Goal: Information Seeking & Learning: Compare options

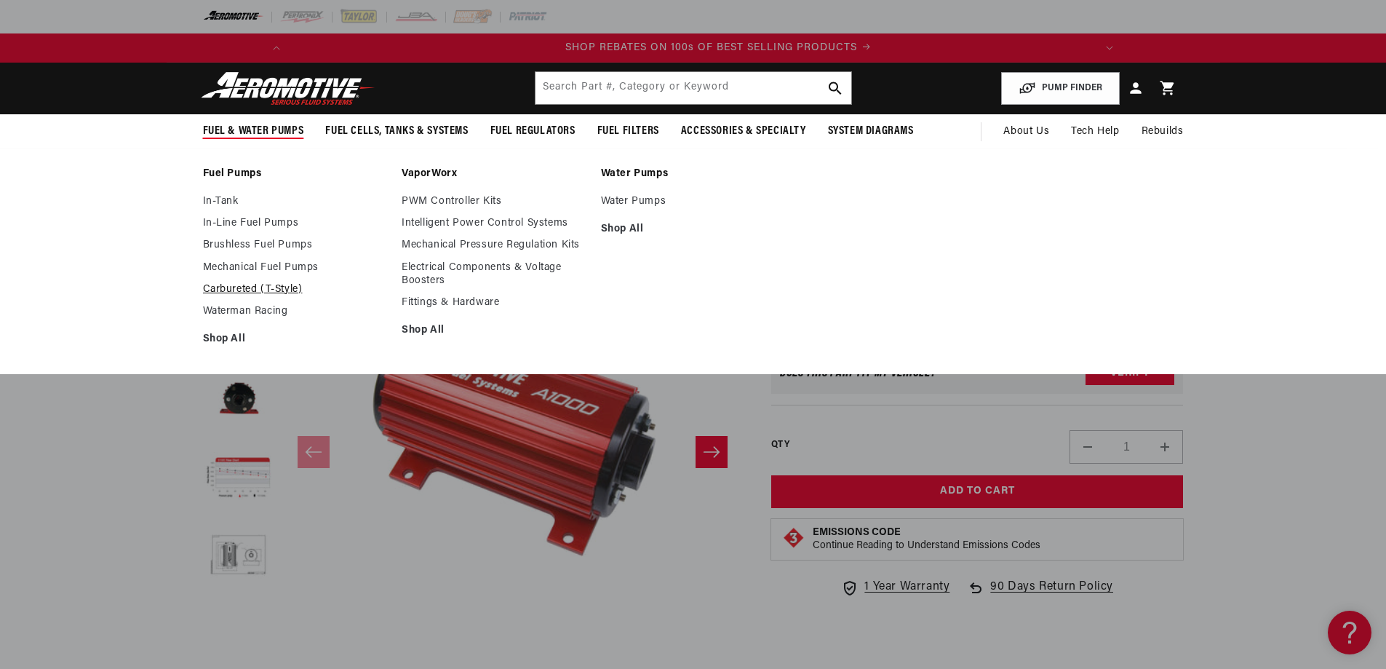
scroll to position [0, 825]
click at [250, 284] on link "Carbureted (T-Style)" at bounding box center [295, 289] width 185 height 13
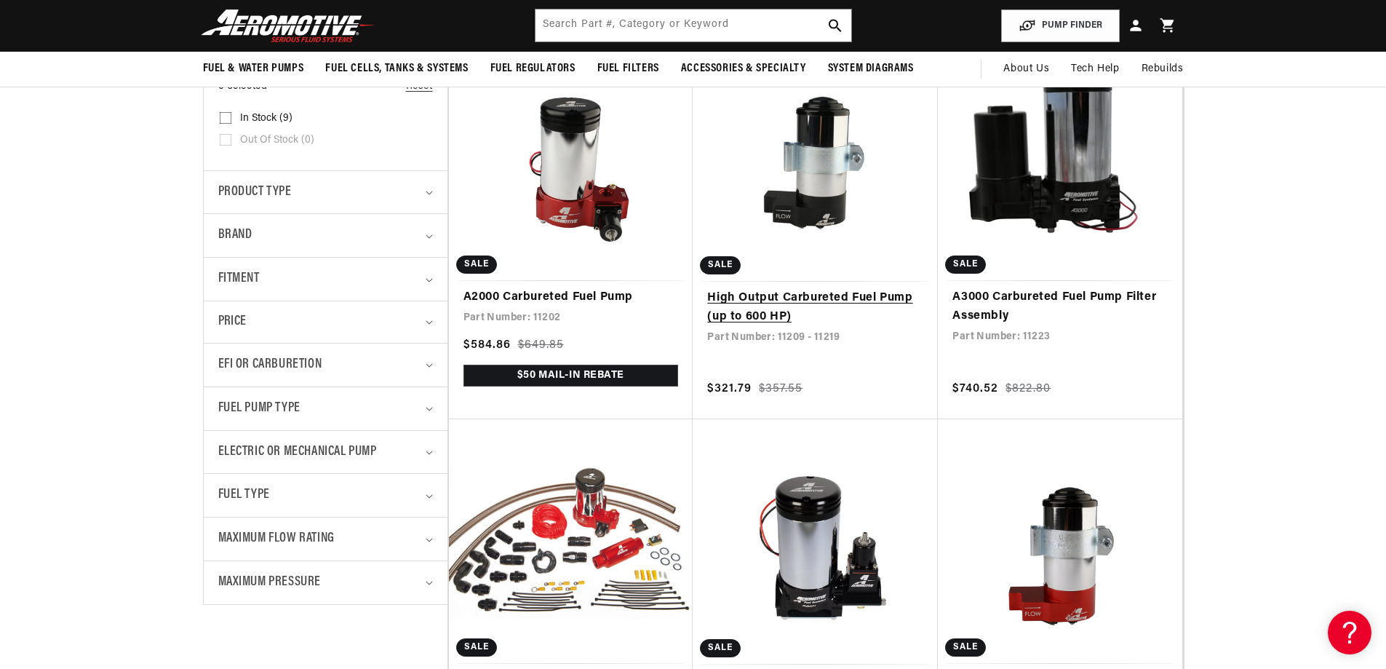
scroll to position [0, 1650]
click at [746, 295] on link "High Output Carbureted Fuel Pump (up to 600 HP)" at bounding box center [815, 307] width 216 height 37
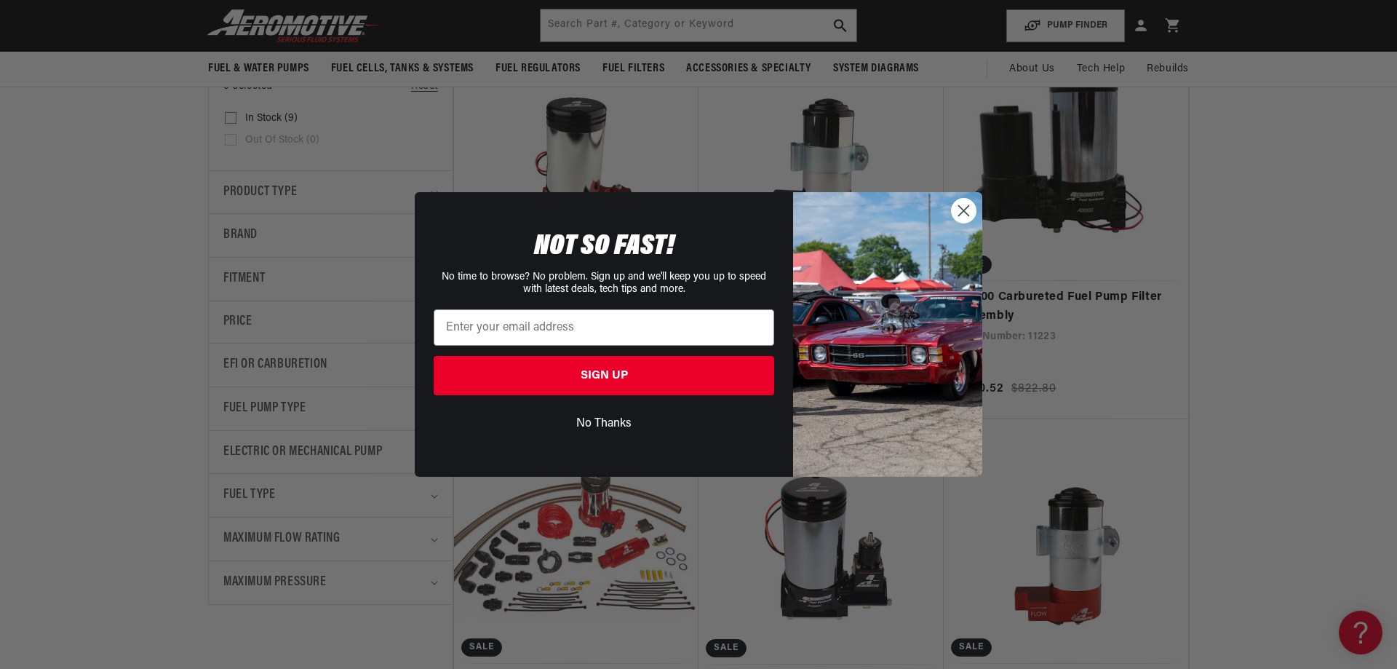
click at [956, 209] on circle "Close dialog" at bounding box center [964, 211] width 24 height 24
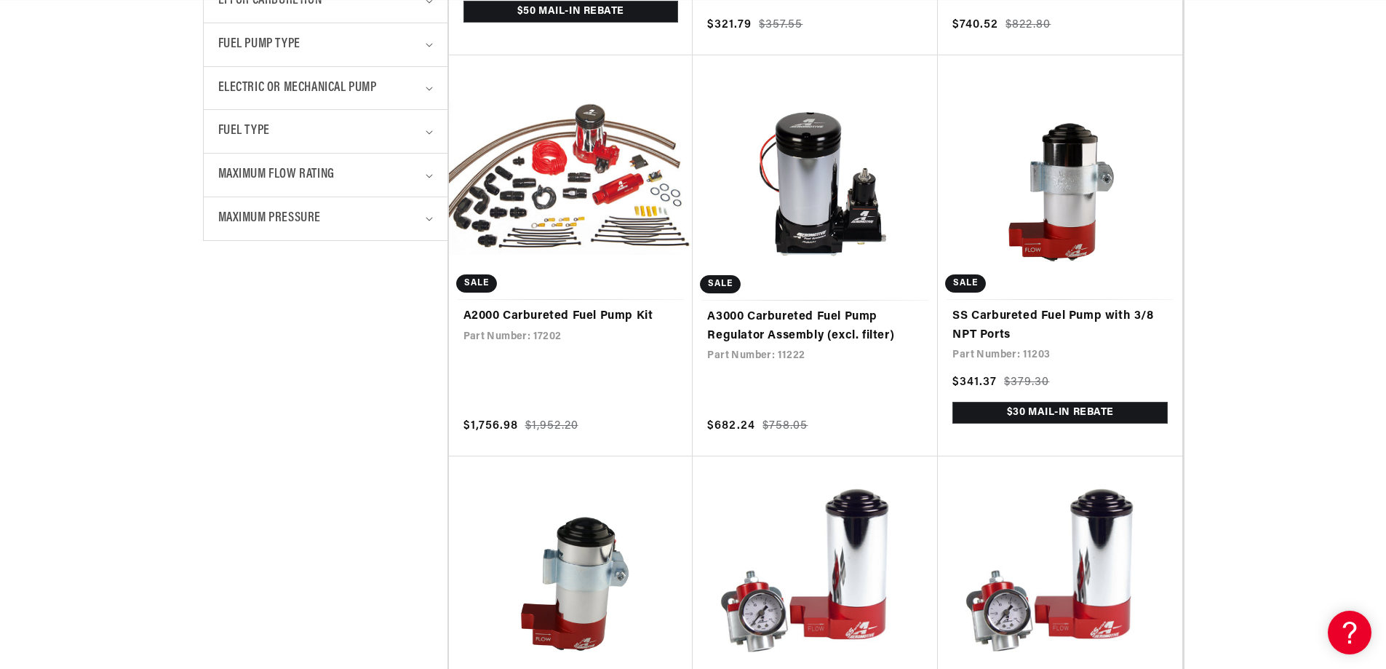
scroll to position [0, 1650]
click at [1056, 307] on link "SS Carbureted Fuel Pump with 3/8 NPT Ports" at bounding box center [1060, 325] width 215 height 37
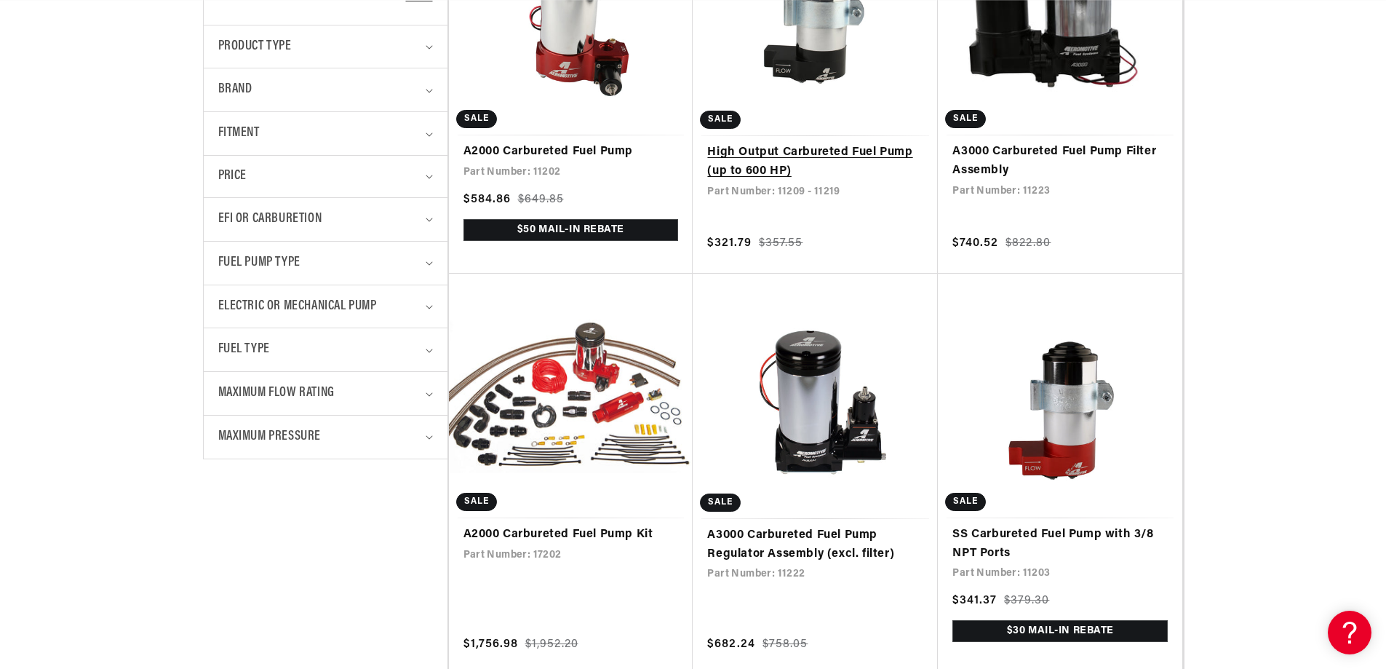
scroll to position [0, 825]
click at [787, 145] on link "High Output Carbureted Fuel Pump (up to 600 HP)" at bounding box center [815, 161] width 216 height 37
click at [827, 154] on link "High Output Carbureted Fuel Pump (up to 600 HP)" at bounding box center [815, 161] width 216 height 37
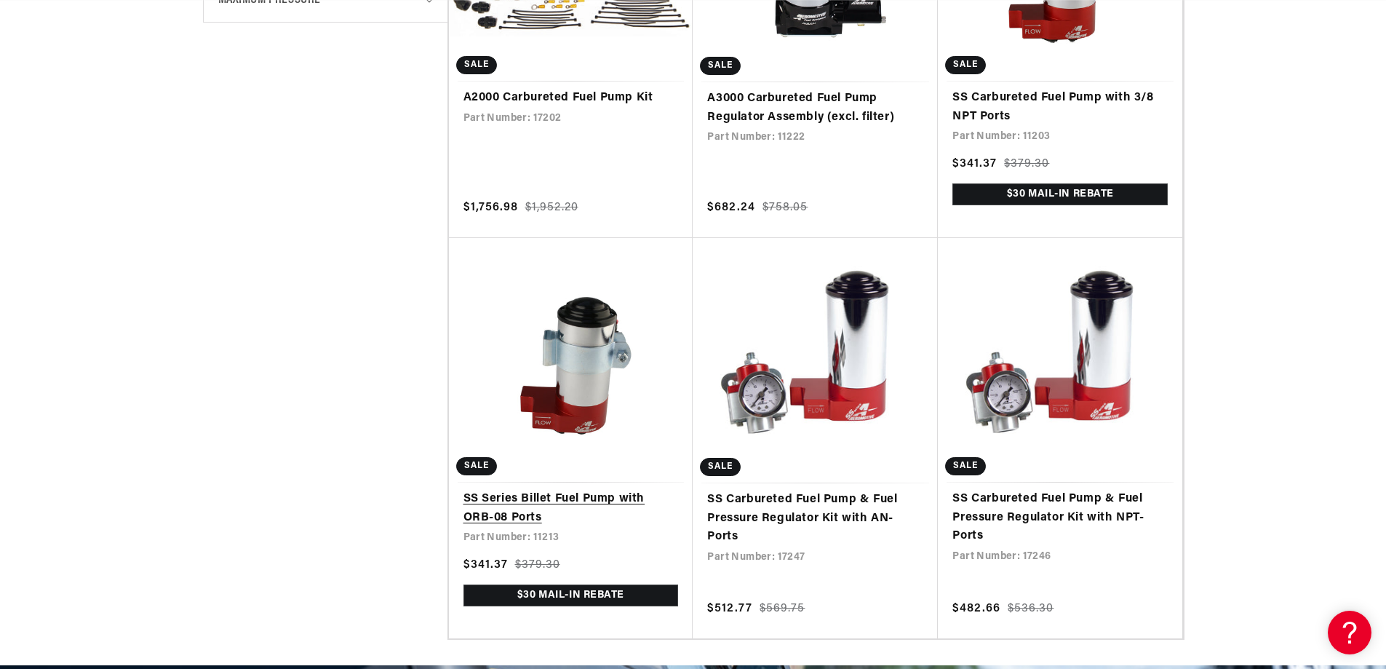
click at [606, 499] on link "SS Series Billet Fuel Pump with ORB-08 Ports" at bounding box center [571, 508] width 215 height 37
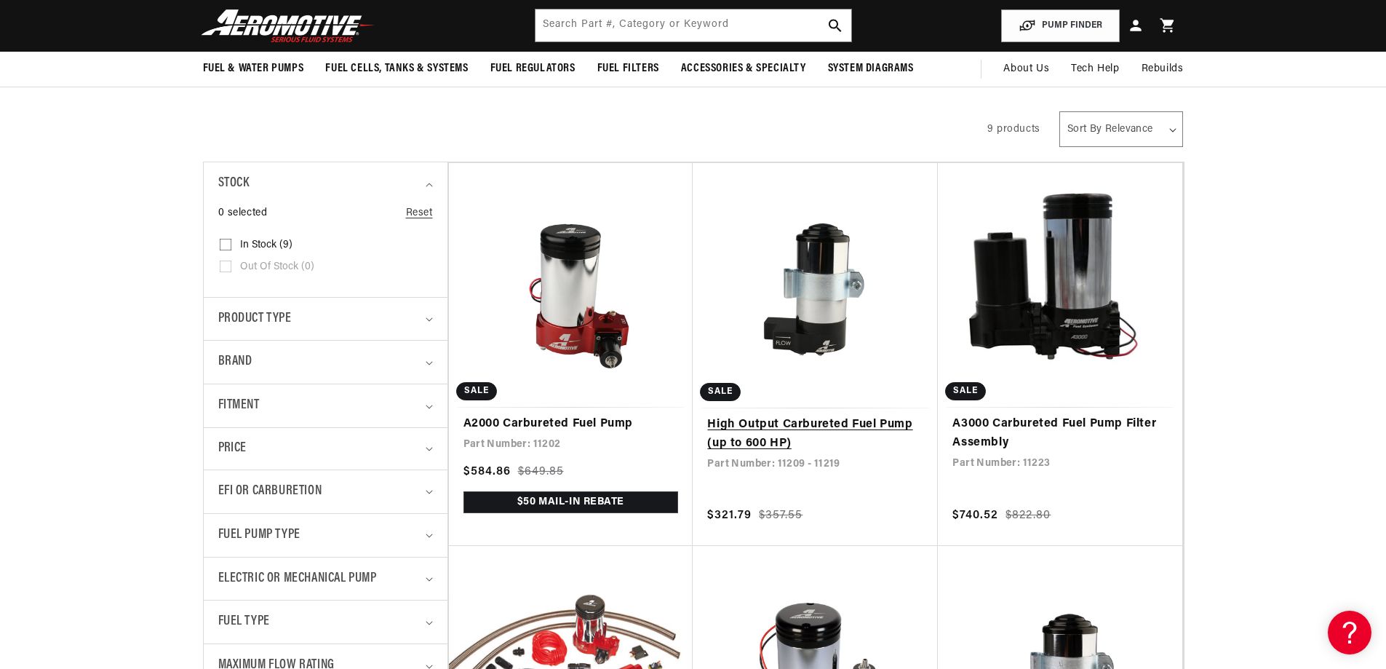
scroll to position [218, 0]
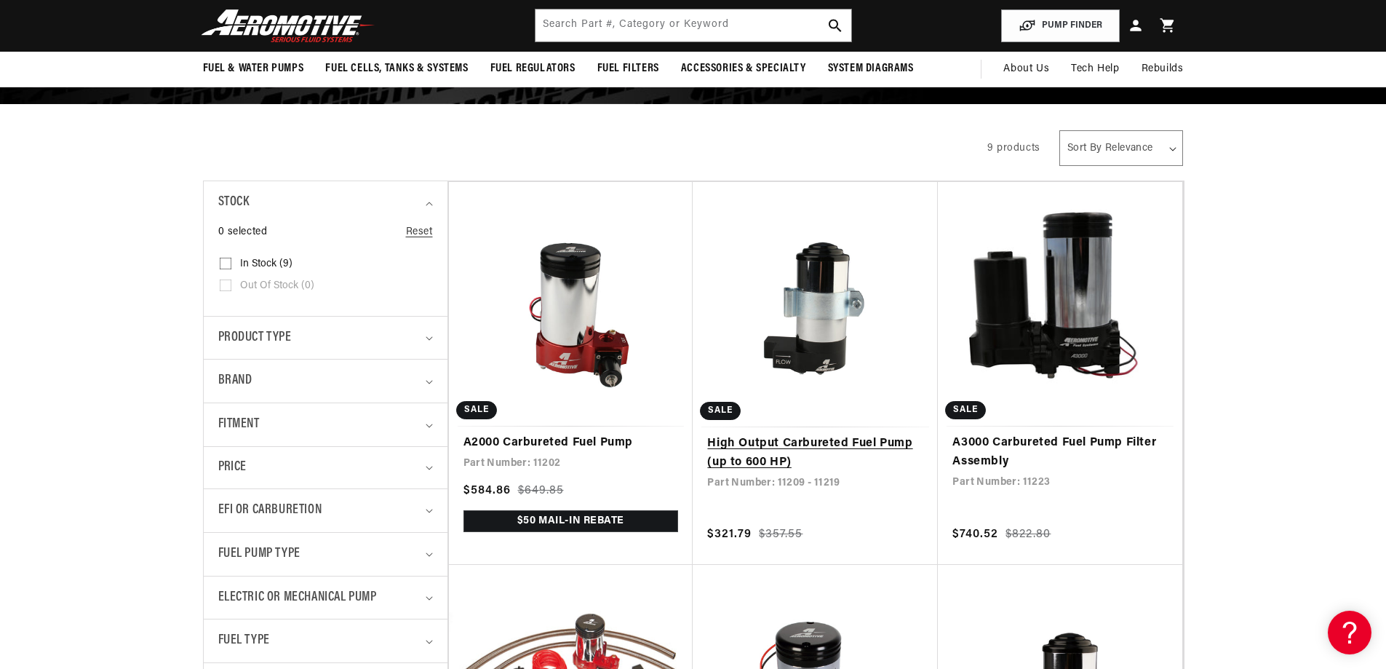
click at [795, 434] on link "High Output Carbureted Fuel Pump (up to 600 HP)" at bounding box center [815, 452] width 216 height 37
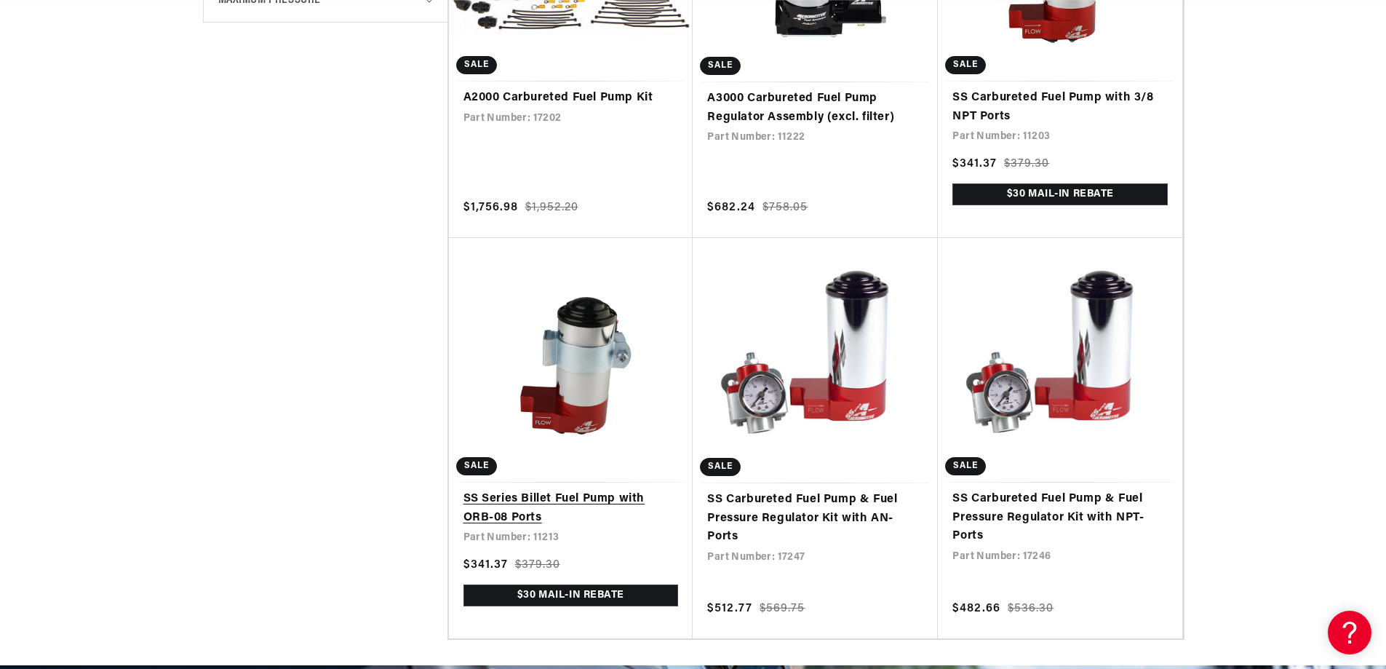
scroll to position [0, 92]
click at [558, 490] on link "SS Series Billet Fuel Pump with ORB-08 Ports" at bounding box center [571, 508] width 215 height 37
click at [1053, 89] on link "SS Carbureted Fuel Pump with 3/8 NPT Ports" at bounding box center [1060, 107] width 215 height 37
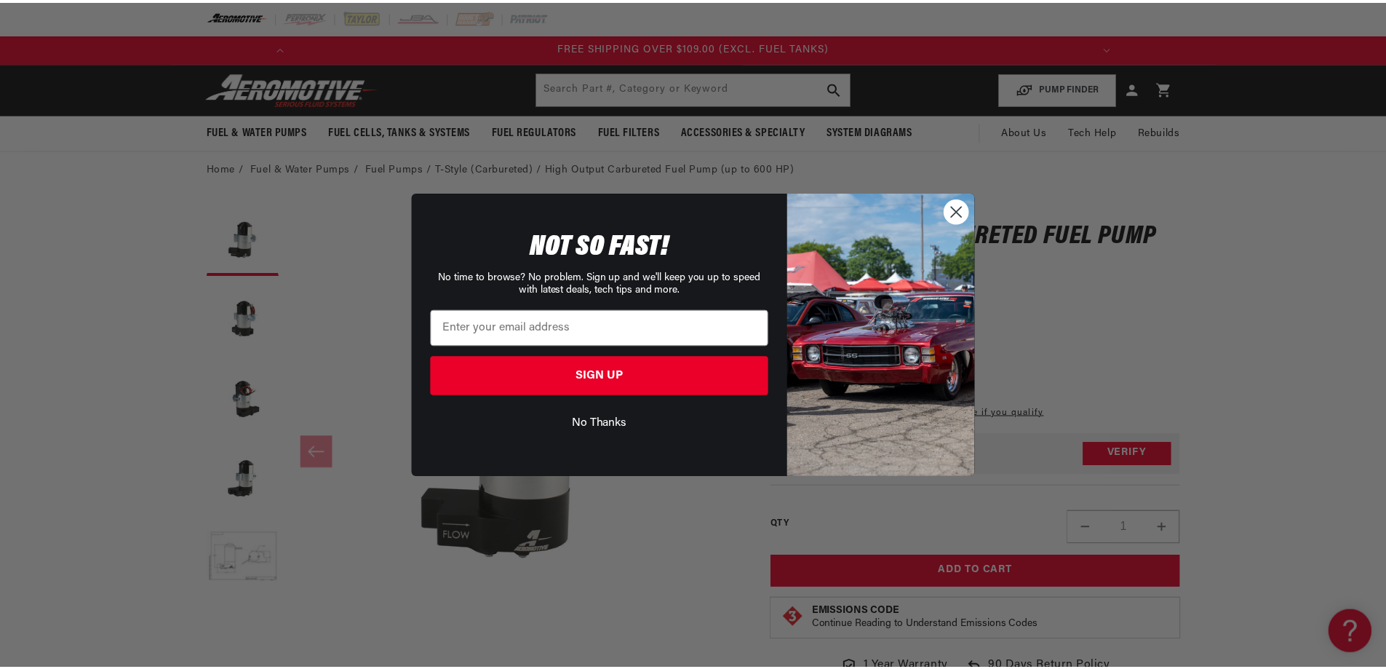
scroll to position [0, 1650]
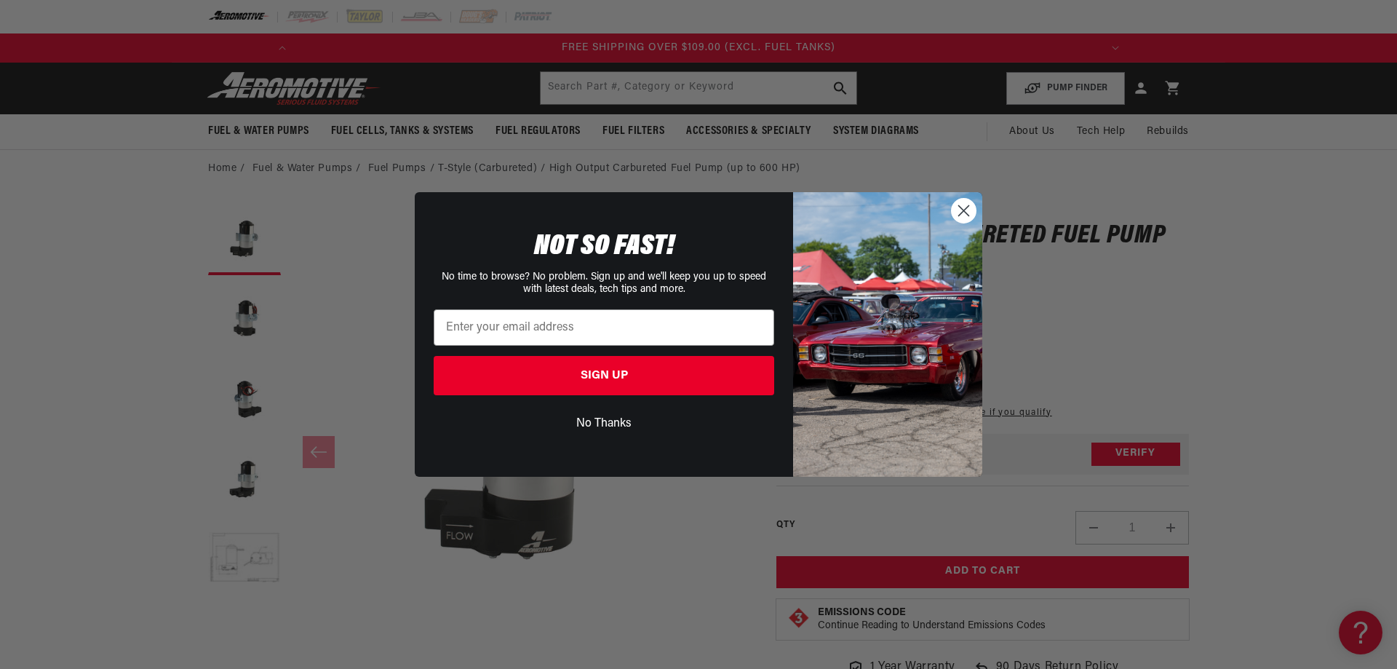
click at [967, 208] on icon "Close dialog" at bounding box center [964, 211] width 10 height 10
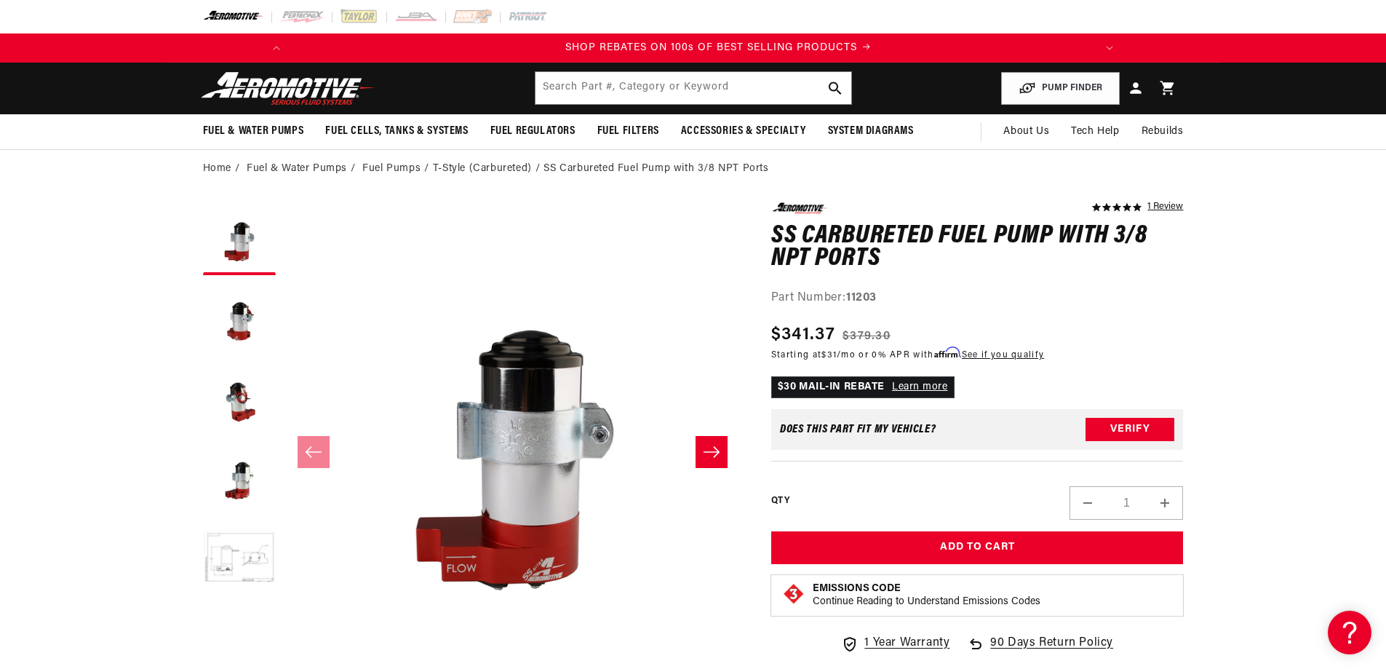
scroll to position [0, 825]
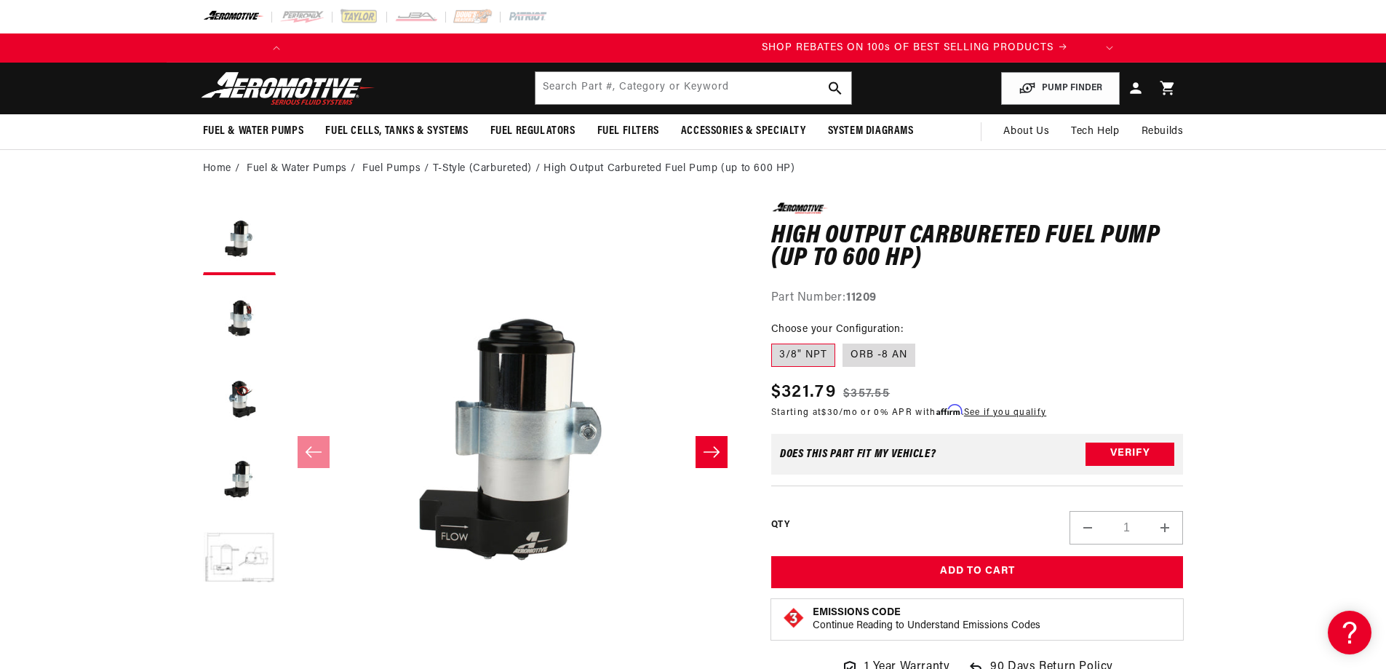
scroll to position [0, 825]
drag, startPoint x: 896, startPoint y: 300, endPoint x: 849, endPoint y: 291, distance: 47.4
click at [849, 291] on div "Part Number: 11209" at bounding box center [977, 298] width 413 height 19
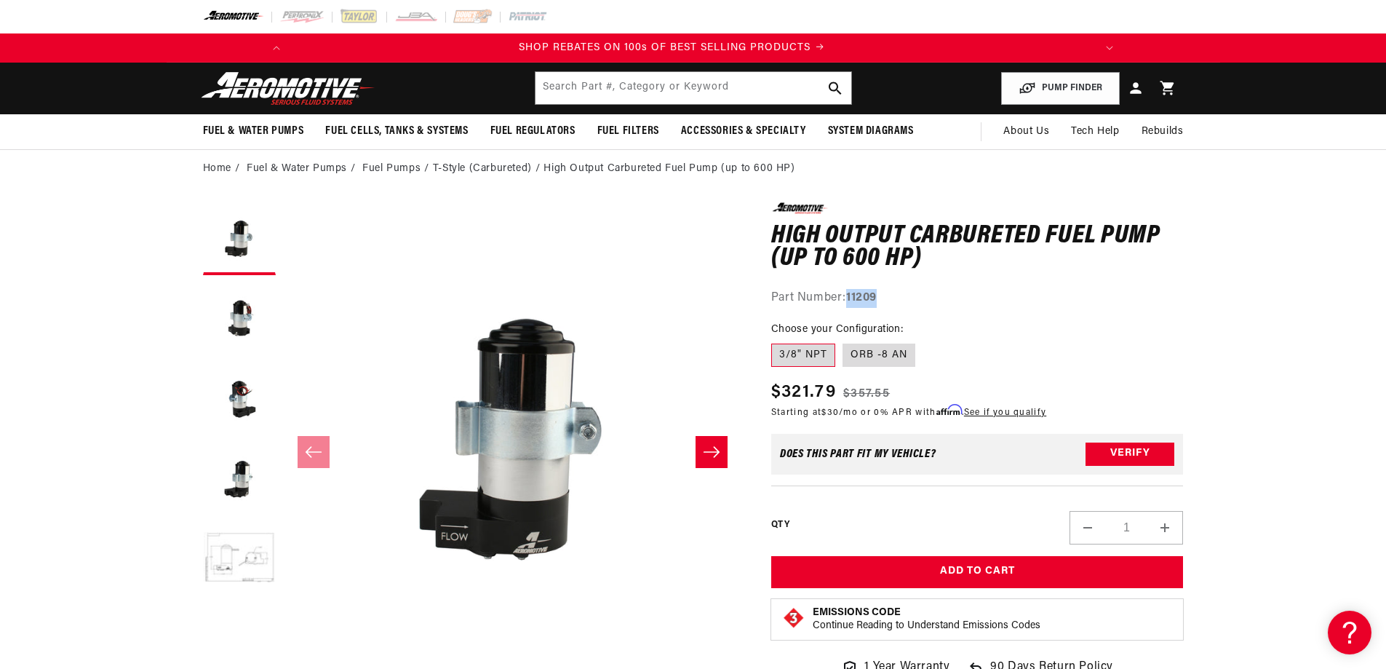
copy strong "11209"
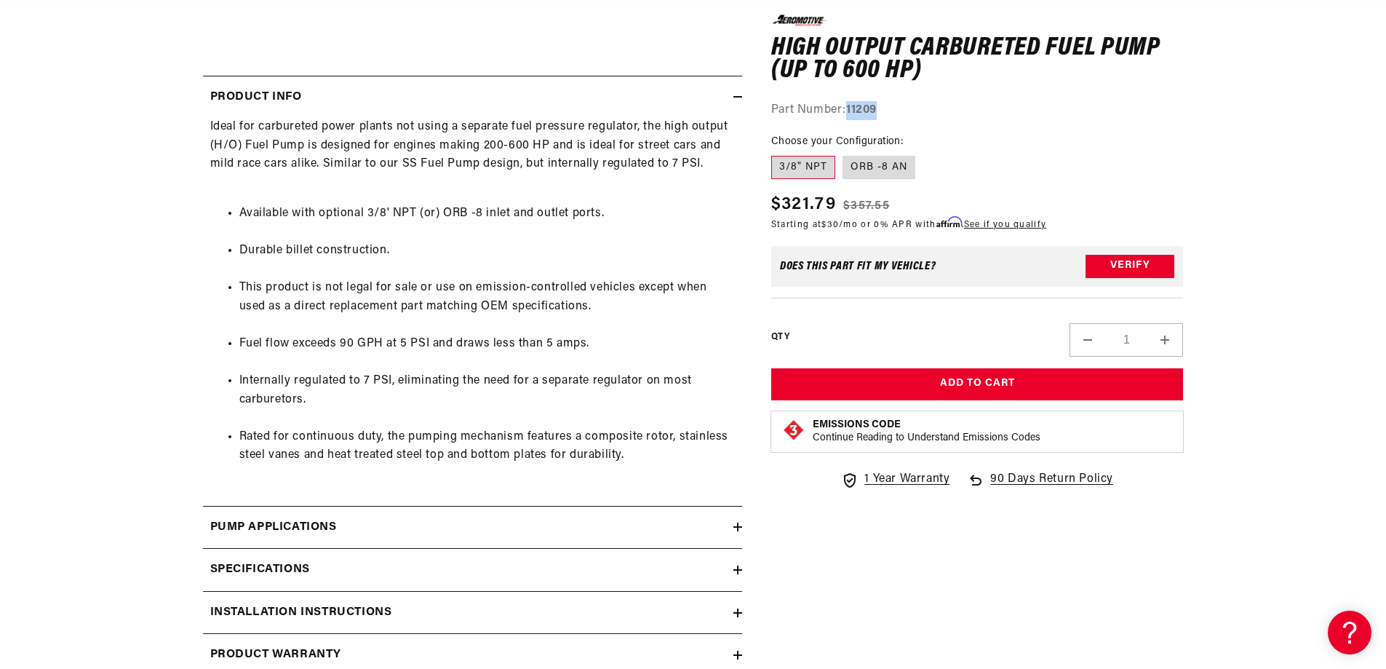
scroll to position [0, 1650]
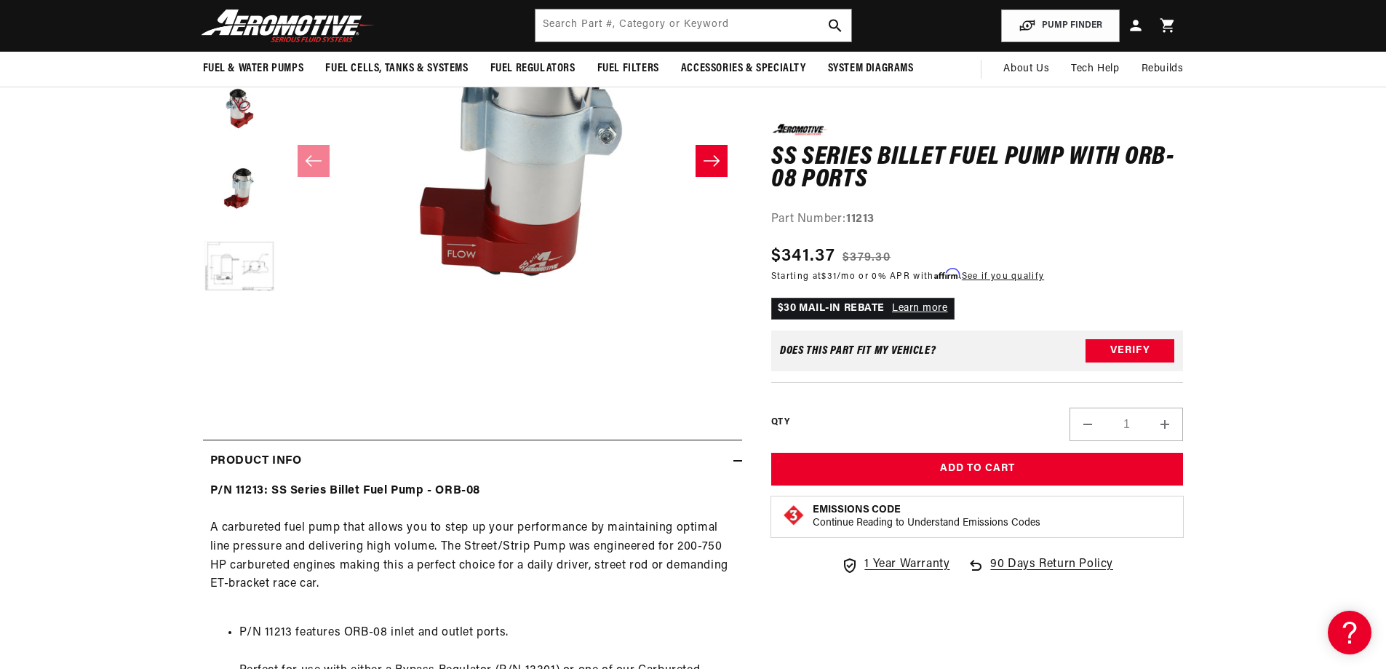
scroll to position [0, 7]
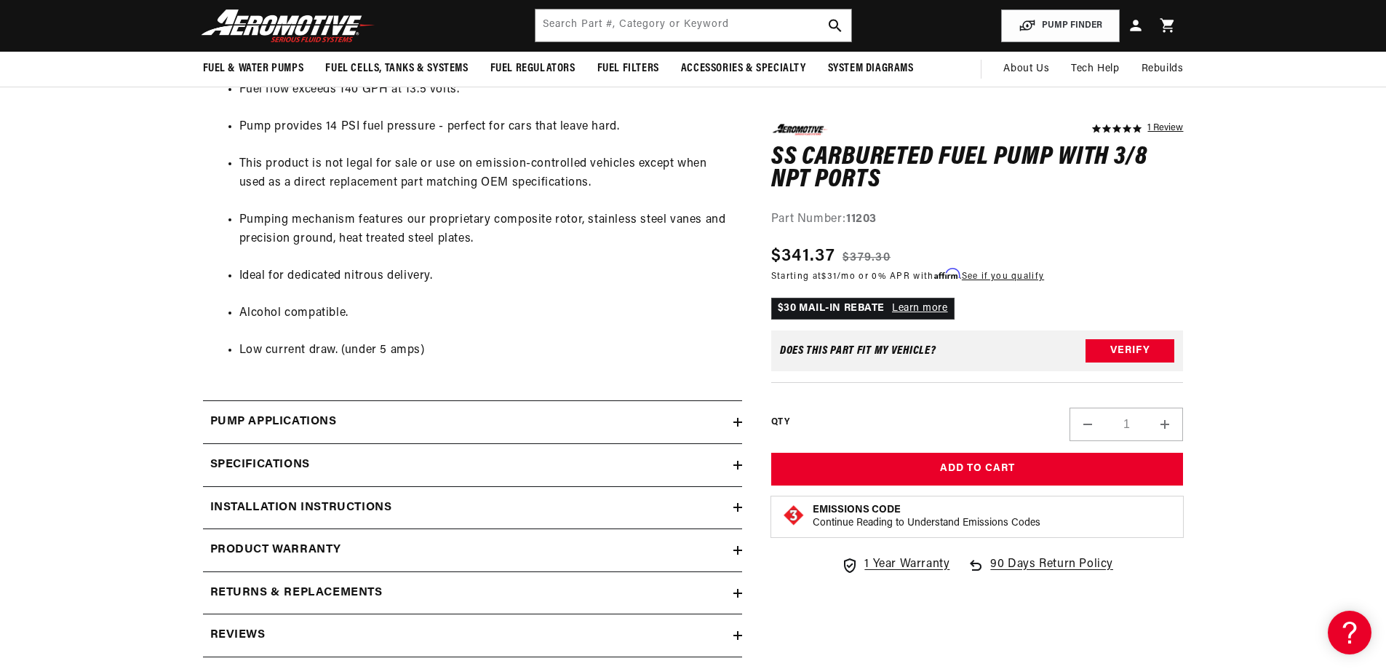
scroll to position [0, 1650]
click at [242, 584] on h2 "Returns & replacements" at bounding box center [296, 593] width 172 height 19
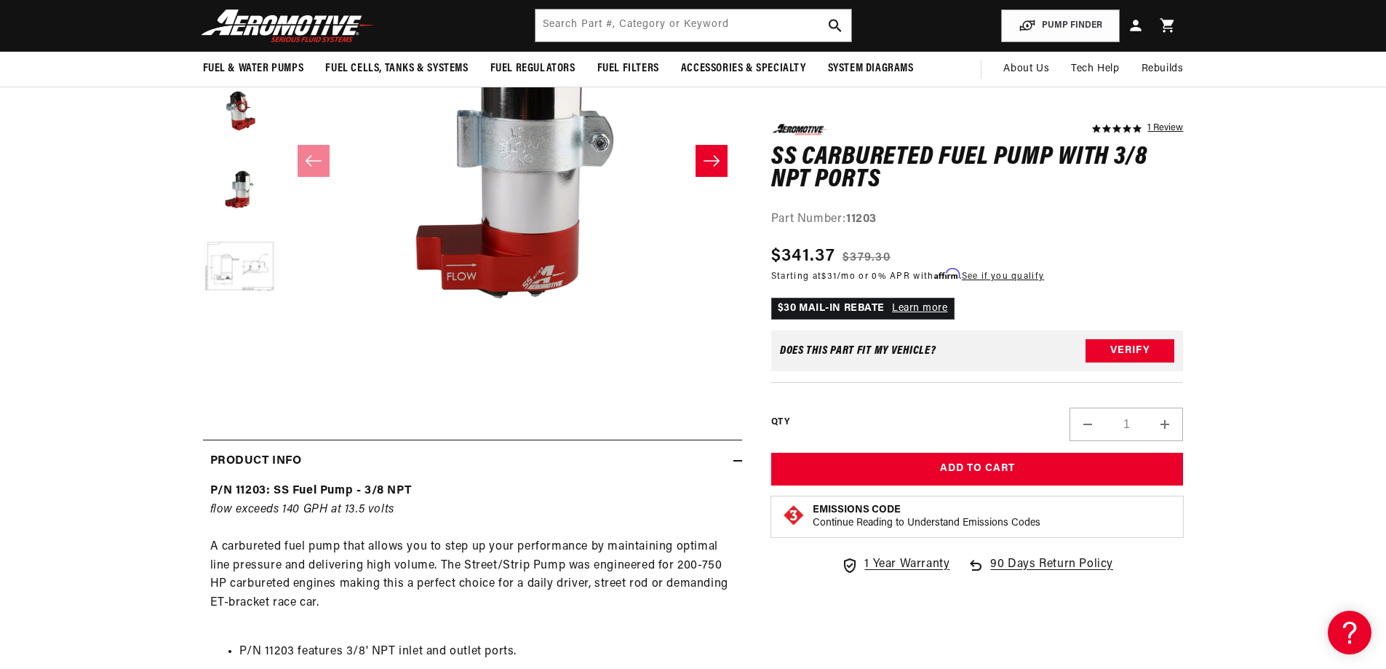
scroll to position [0, 825]
